Goal: Transaction & Acquisition: Download file/media

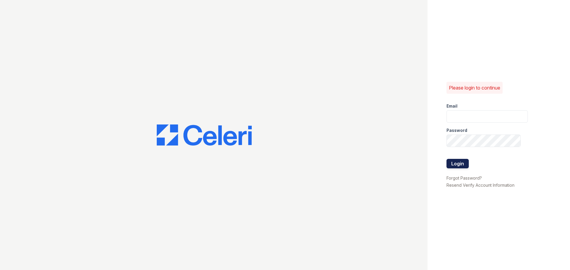
type input "[EMAIL_ADDRESS][PERSON_NAME][DOMAIN_NAME]"
click at [462, 159] on button "Login" at bounding box center [457, 163] width 22 height 9
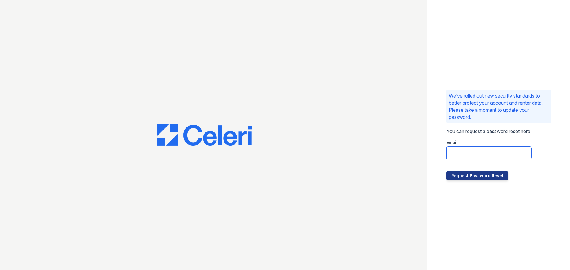
click at [464, 156] on input "email" at bounding box center [488, 153] width 85 height 12
type input "kiairah.powell@greystar.com"
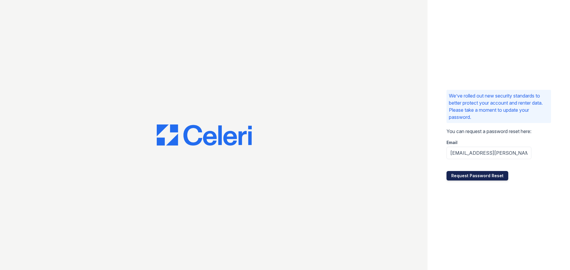
click at [476, 175] on button "Request Password Reset" at bounding box center [477, 175] width 62 height 9
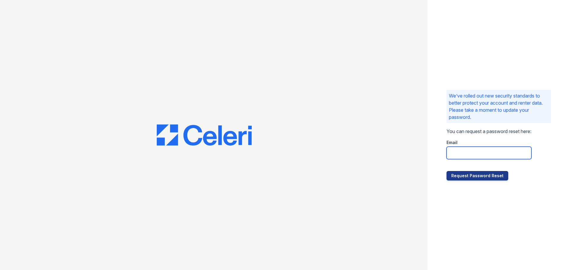
click at [481, 152] on input "email" at bounding box center [488, 153] width 85 height 12
type input "kiairah.powell@greystar.com"
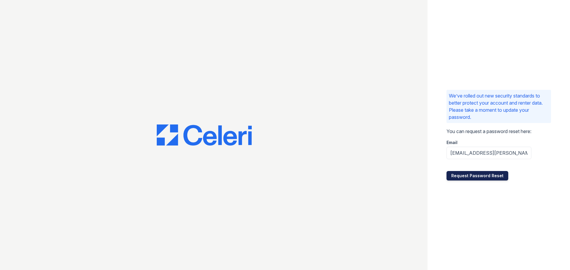
click at [483, 176] on button "Request Password Reset" at bounding box center [477, 175] width 62 height 9
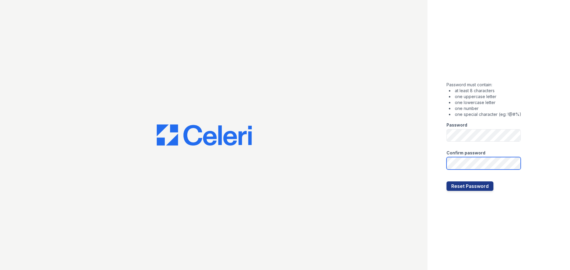
click at [446, 182] on button "Reset Password" at bounding box center [469, 186] width 47 height 9
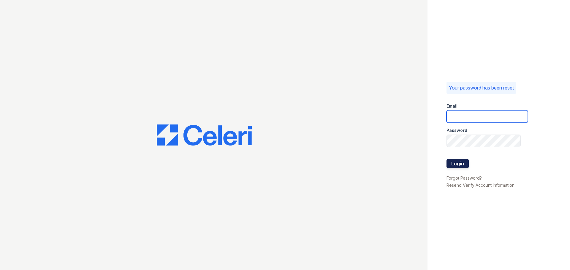
type input "kiairah.powell@greystar.com"
click at [458, 164] on button "Login" at bounding box center [457, 163] width 22 height 9
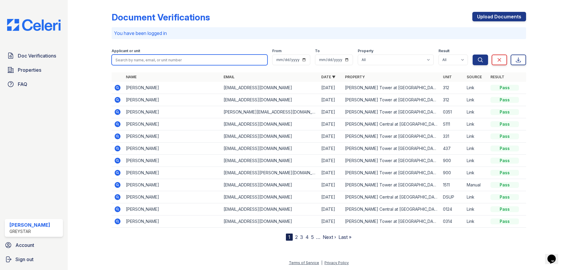
click at [228, 61] on input "search" at bounding box center [190, 60] width 156 height 11
type input "huffman"
click at [473, 55] on button "Search" at bounding box center [480, 60] width 15 height 11
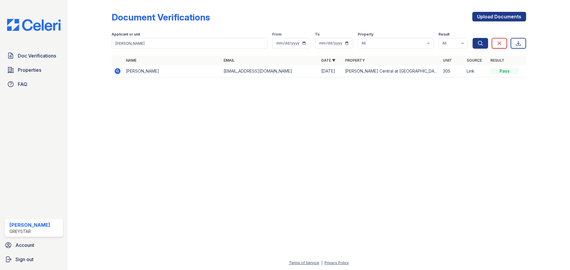
click at [231, 75] on td "[EMAIL_ADDRESS][DOMAIN_NAME]" at bounding box center [270, 71] width 98 height 12
click at [118, 69] on icon at bounding box center [118, 71] width 6 height 6
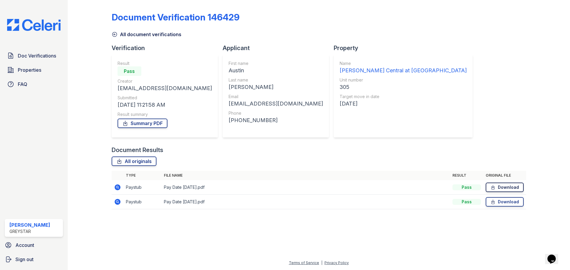
click at [502, 188] on link "Download" at bounding box center [505, 187] width 38 height 9
click at [502, 205] on link "Download" at bounding box center [505, 201] width 38 height 9
click at [464, 108] on div "Document Verification 146429 All document verifications Verification Result Pas…" at bounding box center [319, 108] width 414 height 213
